Goal: Task Accomplishment & Management: Manage account settings

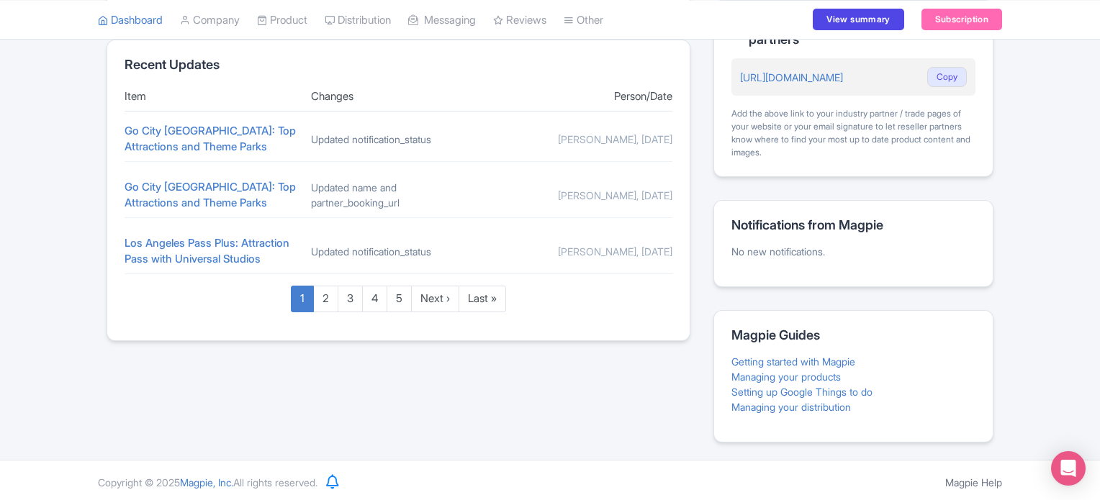
scroll to position [605, 0]
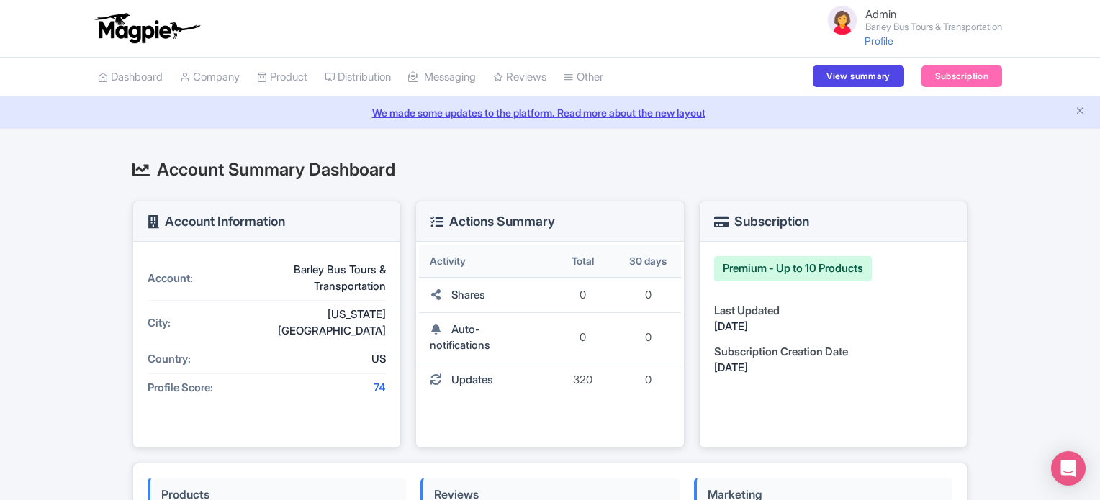
click at [116, 355] on div "Account Summary Dashboard Account Information Account: Barley Bus Tours & Trans…" at bounding box center [549, 510] width 921 height 728
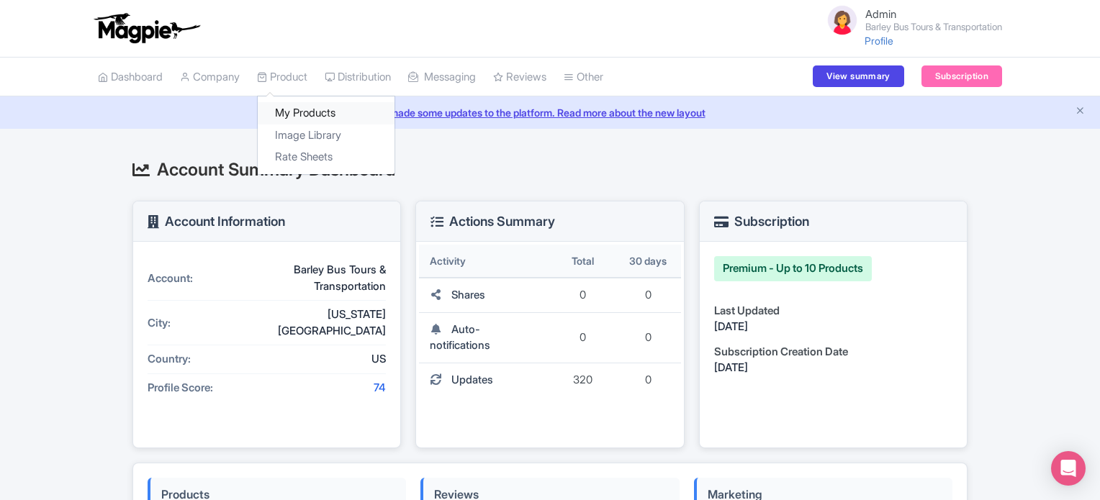
click at [290, 106] on link "My Products" at bounding box center [326, 113] width 137 height 22
